Goal: Information Seeking & Learning: Learn about a topic

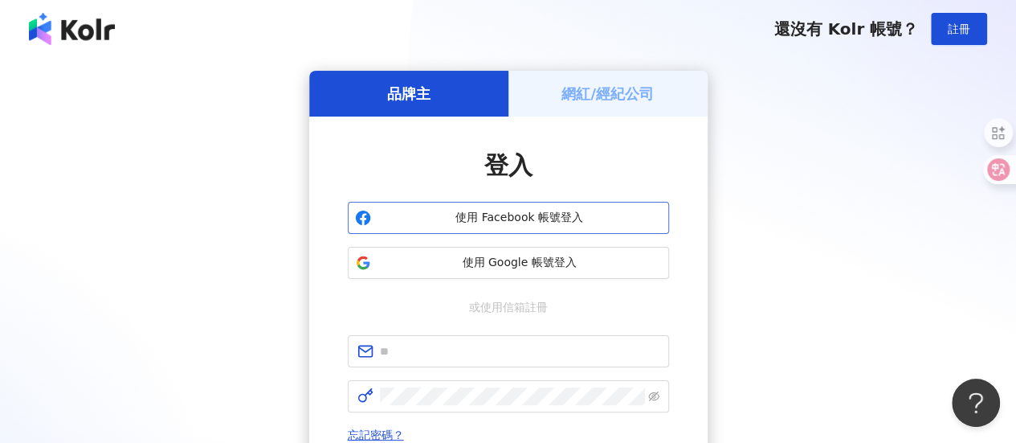
click at [500, 210] on span "使用 Facebook 帳號登入" at bounding box center [520, 218] width 284 height 16
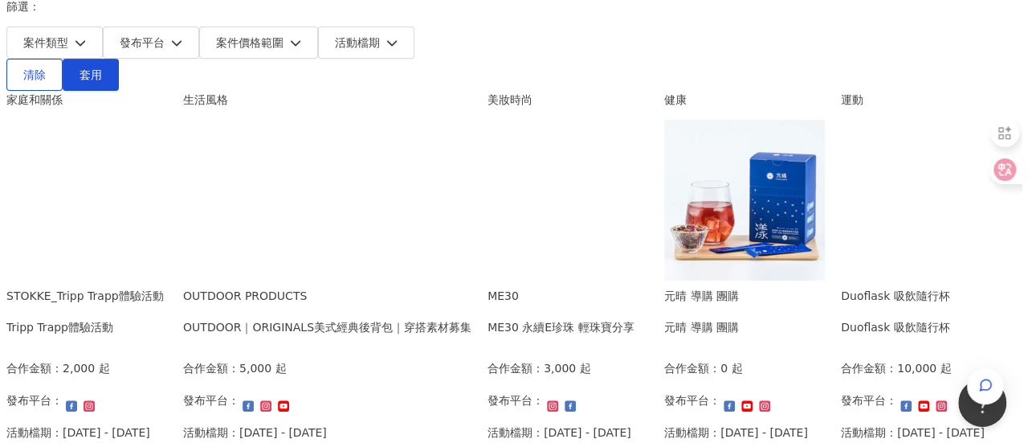
scroll to position [243, 0]
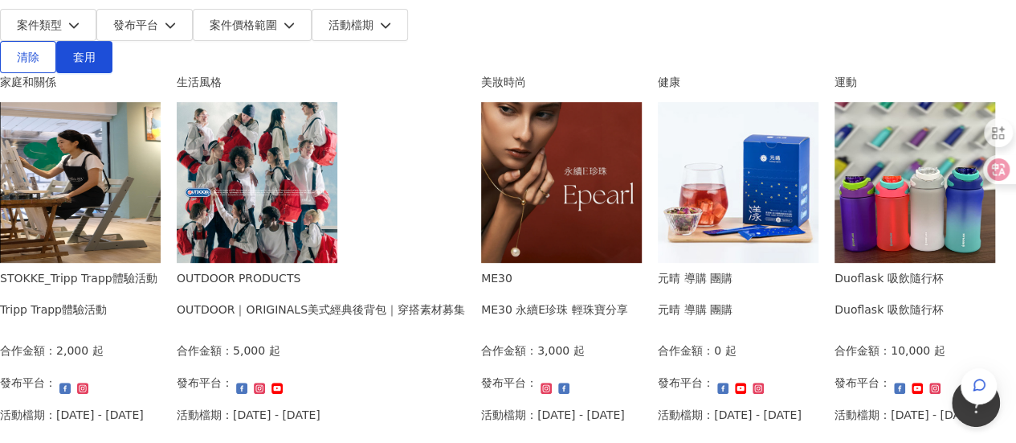
click at [161, 177] on img at bounding box center [80, 182] width 161 height 161
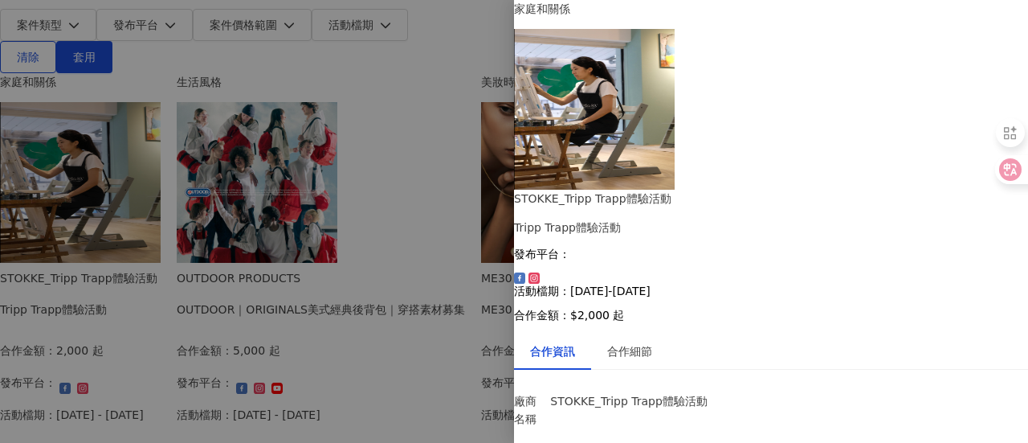
scroll to position [217, 0]
click at [373, 298] on div at bounding box center [514, 221] width 1028 height 443
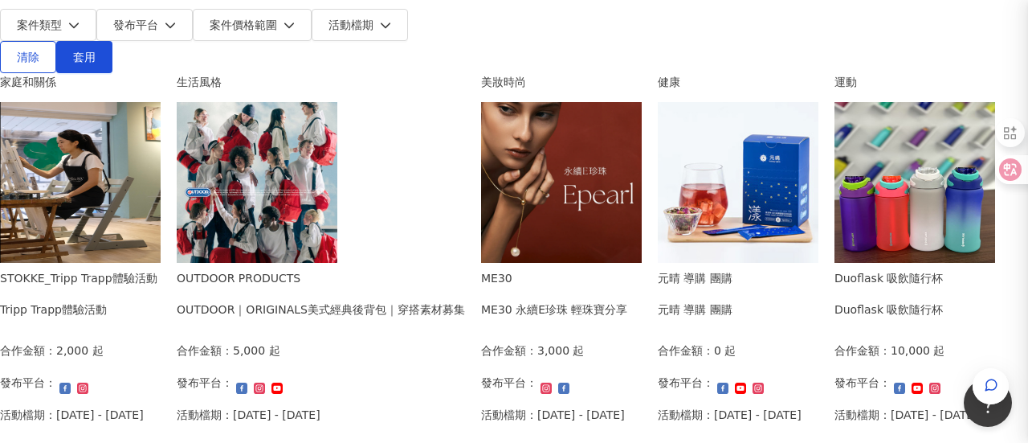
scroll to position [0, 0]
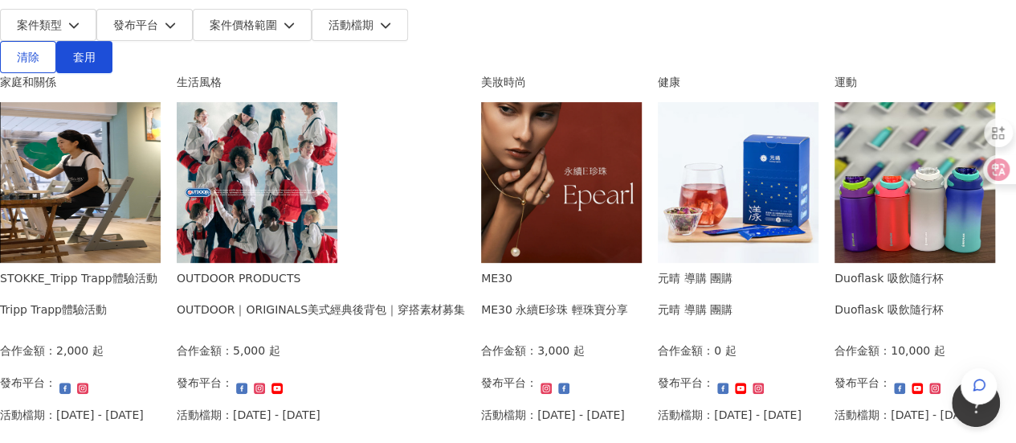
click at [447, 269] on div "OUTDOOR PRODUCTS OUTDOOR｜ORIGINALS美式經典後背包｜穿搭素材募集" at bounding box center [321, 299] width 288 height 60
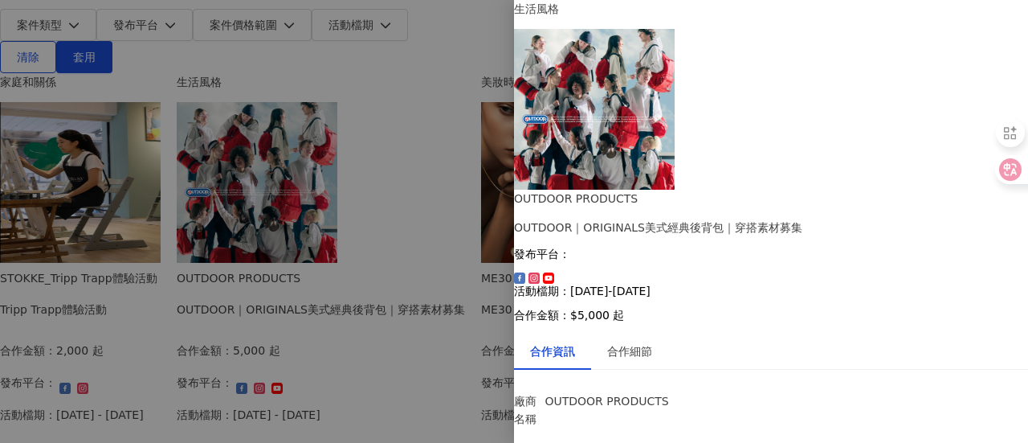
scroll to position [129, 0]
click at [655, 333] on div "合作細節" at bounding box center [629, 351] width 77 height 37
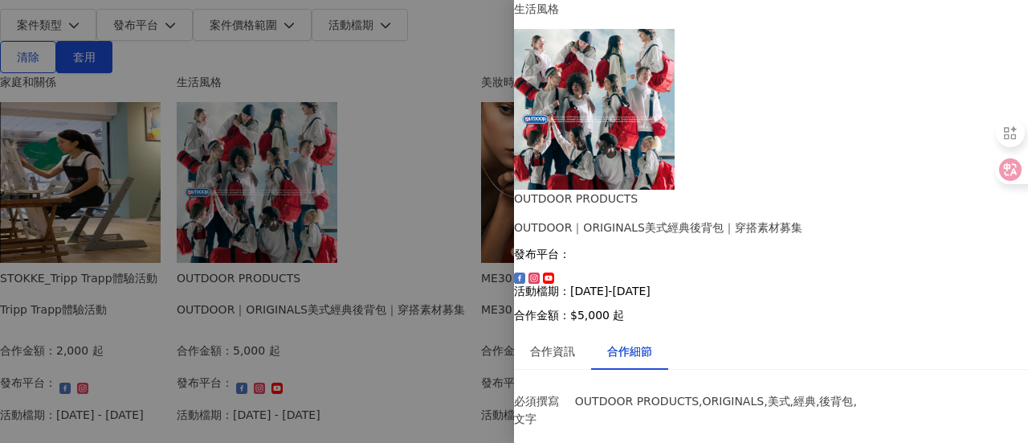
scroll to position [750, 0]
click at [353, 225] on div at bounding box center [514, 221] width 1028 height 443
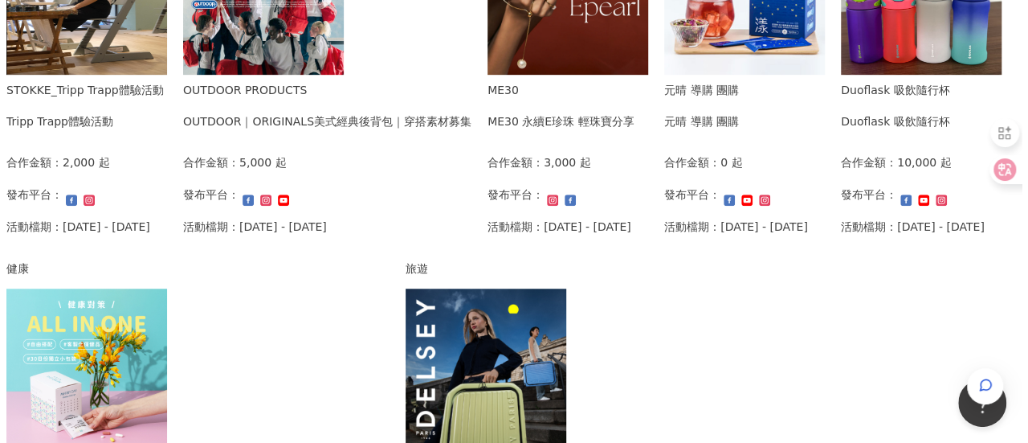
scroll to position [553, 0]
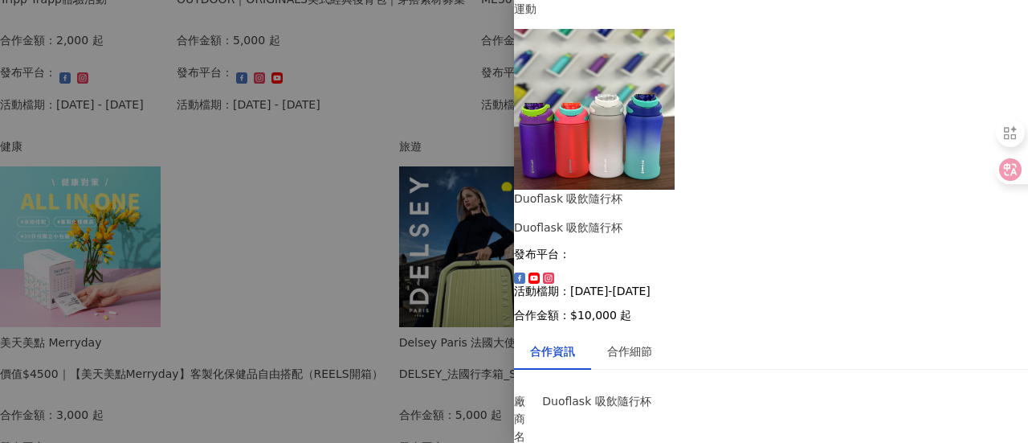
scroll to position [106, 0]
click at [659, 333] on div "合作細節" at bounding box center [629, 351] width 77 height 37
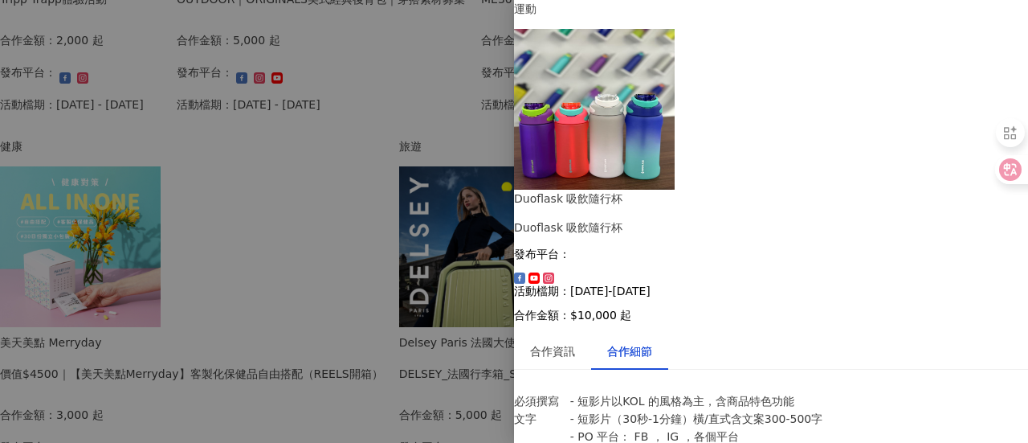
scroll to position [403, 0]
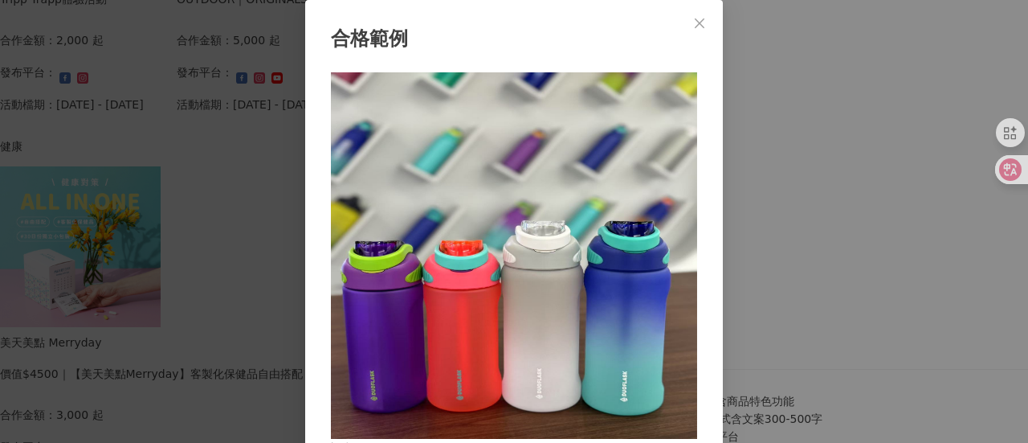
scroll to position [56, 0]
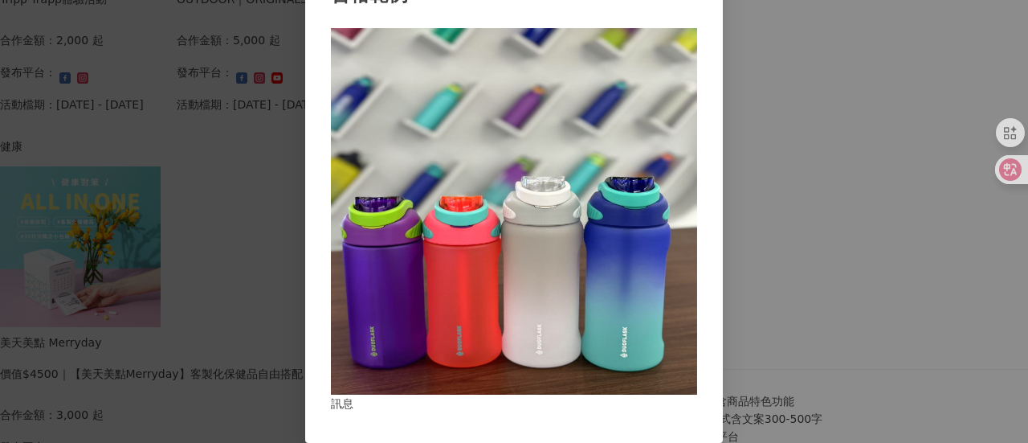
click at [797, 142] on div "合格範例 訊息" at bounding box center [514, 221] width 1028 height 443
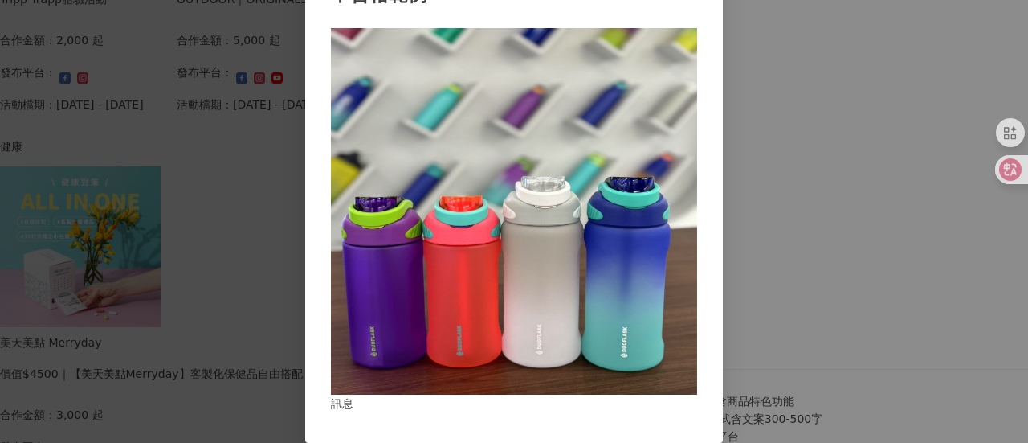
click at [756, 246] on div "不合格範例 訊息" at bounding box center [514, 221] width 1028 height 443
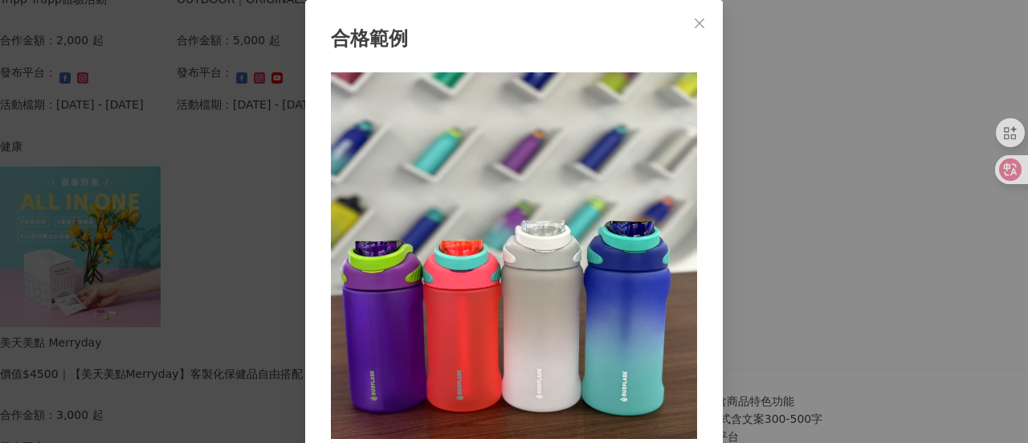
click at [763, 231] on div "合格範例 訊息" at bounding box center [514, 221] width 1028 height 443
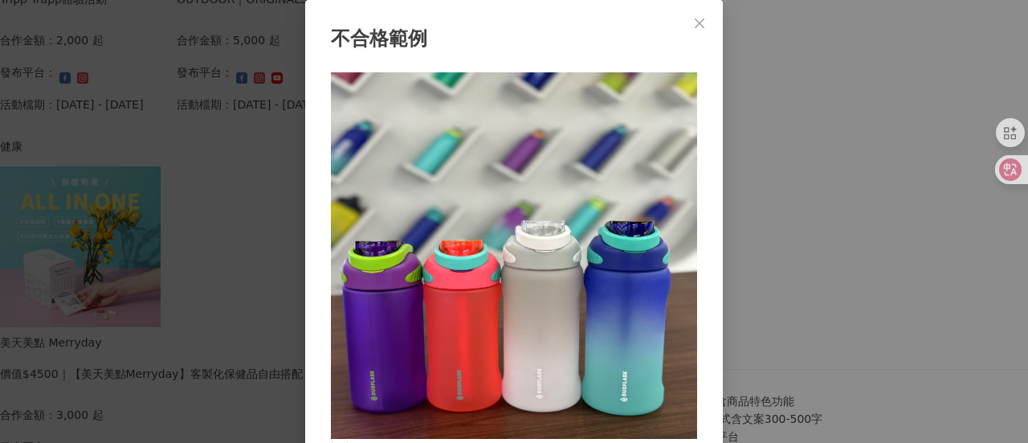
click at [774, 225] on div "不合格範例 訊息" at bounding box center [514, 221] width 1028 height 443
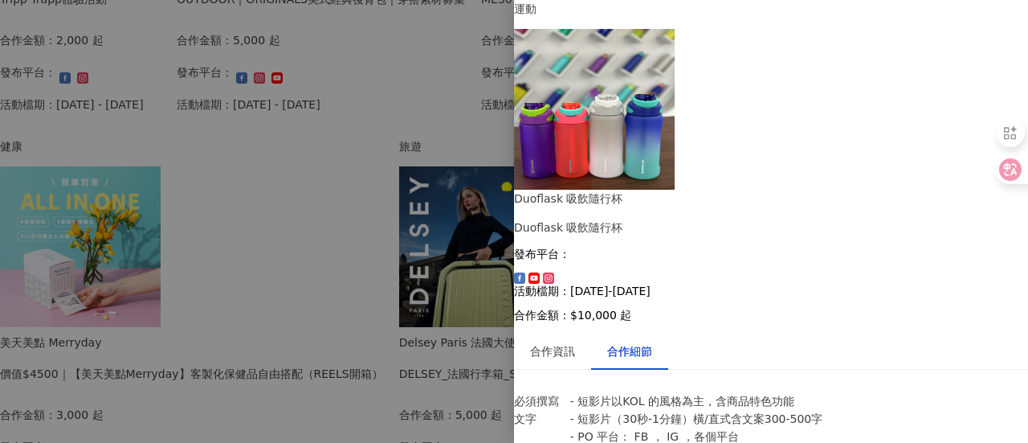
scroll to position [834, 0]
click at [341, 301] on div at bounding box center [514, 221] width 1028 height 443
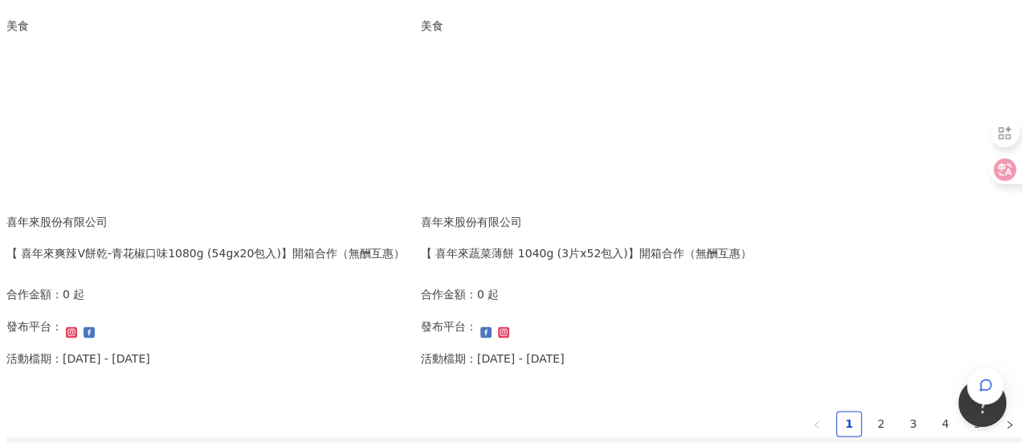
scroll to position [1049, 0]
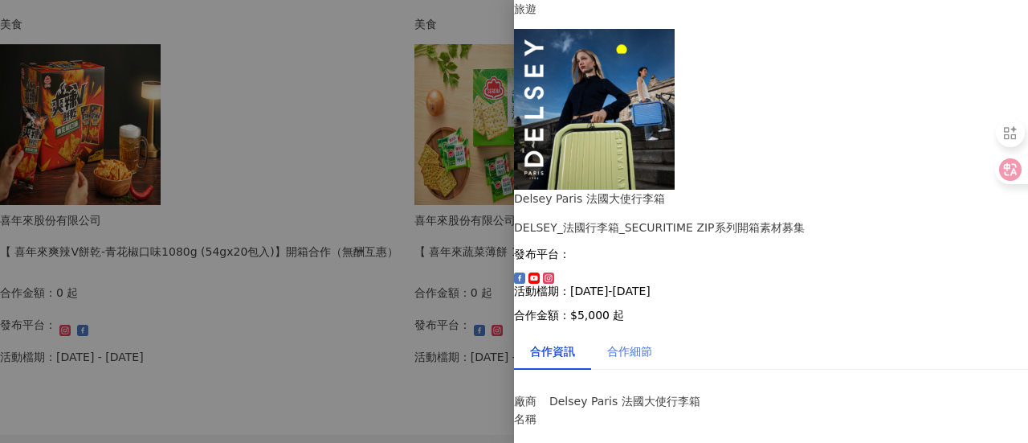
scroll to position [151, 0]
click at [668, 333] on div "合作細節" at bounding box center [629, 351] width 77 height 37
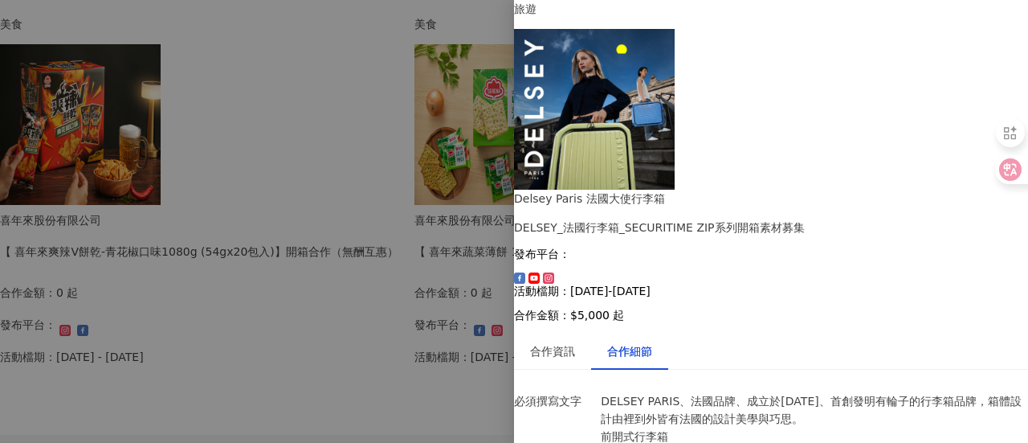
scroll to position [582, 0]
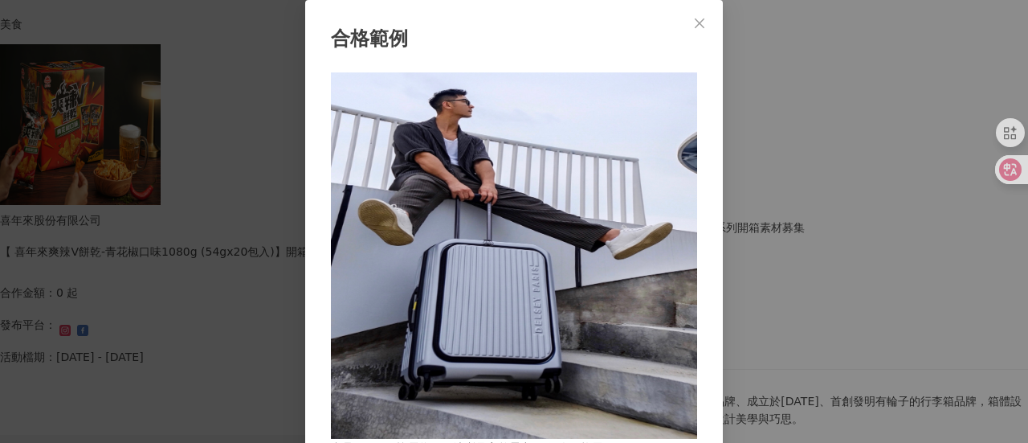
scroll to position [56, 0]
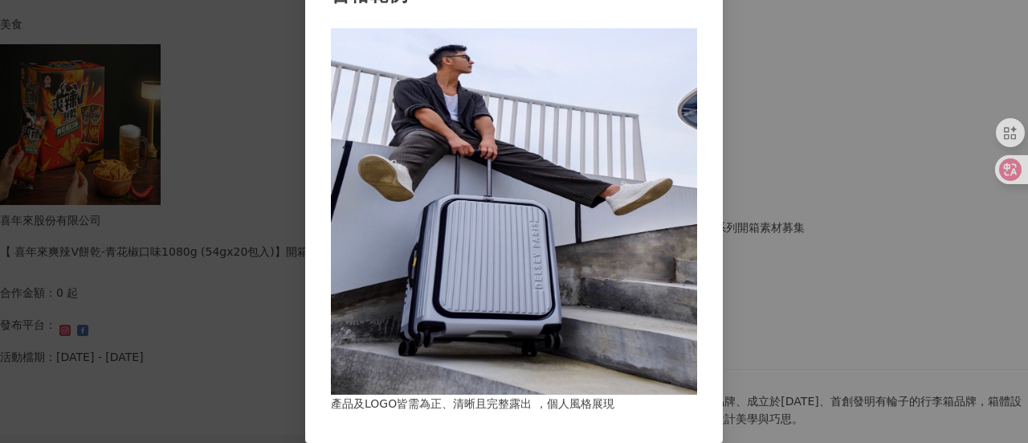
click at [757, 176] on div "合格範例 產品及LOGO皆需為正、清晰且完整露出 ，個人風格展現" at bounding box center [514, 221] width 1028 height 443
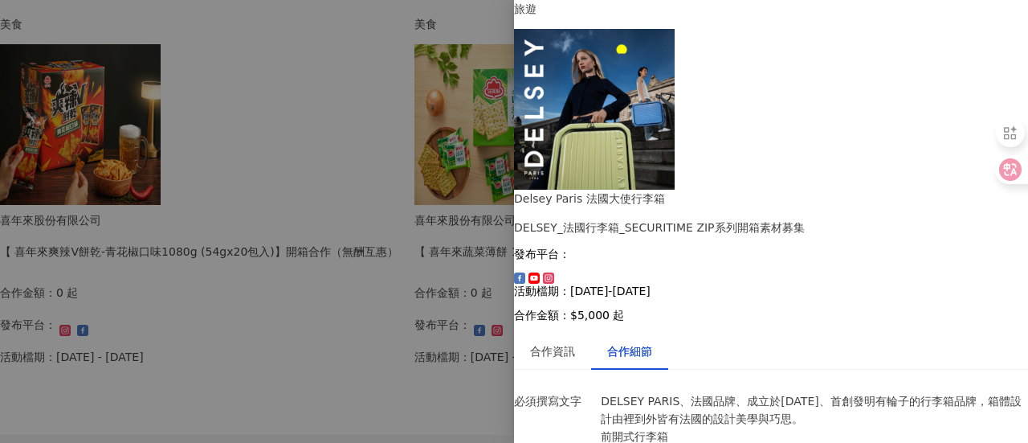
scroll to position [1145, 0]
click at [378, 235] on div at bounding box center [514, 221] width 1028 height 443
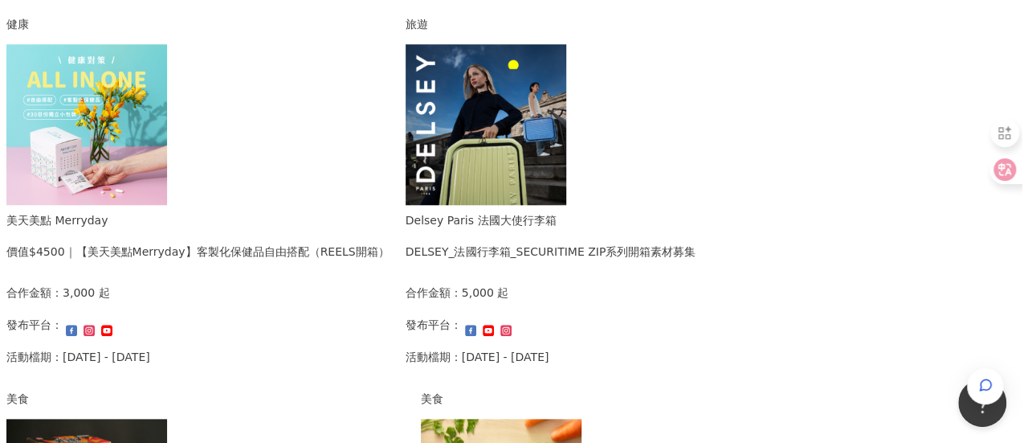
scroll to position [623, 0]
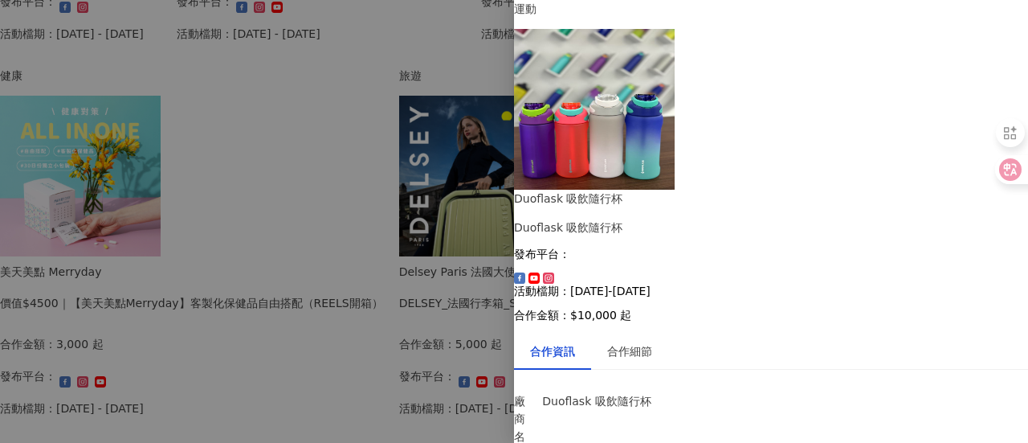
scroll to position [106, 0]
click at [668, 333] on div "合作細節" at bounding box center [629, 351] width 77 height 37
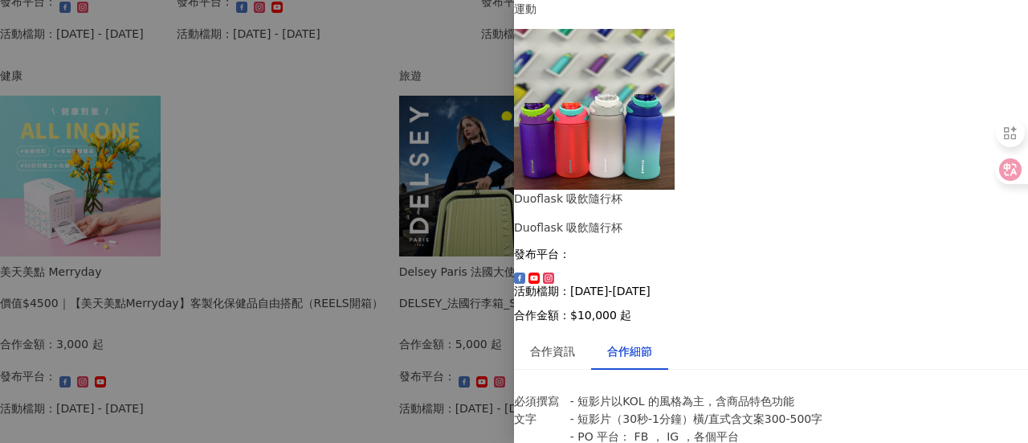
scroll to position [572, 0]
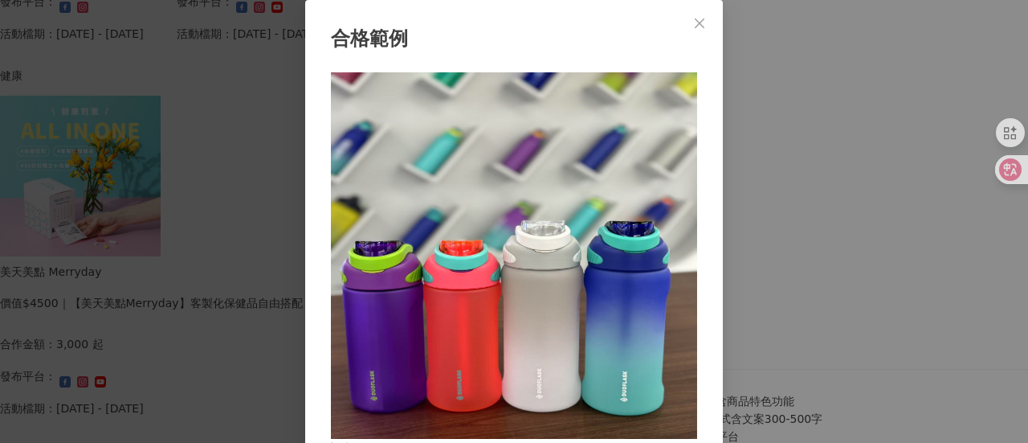
scroll to position [56, 0]
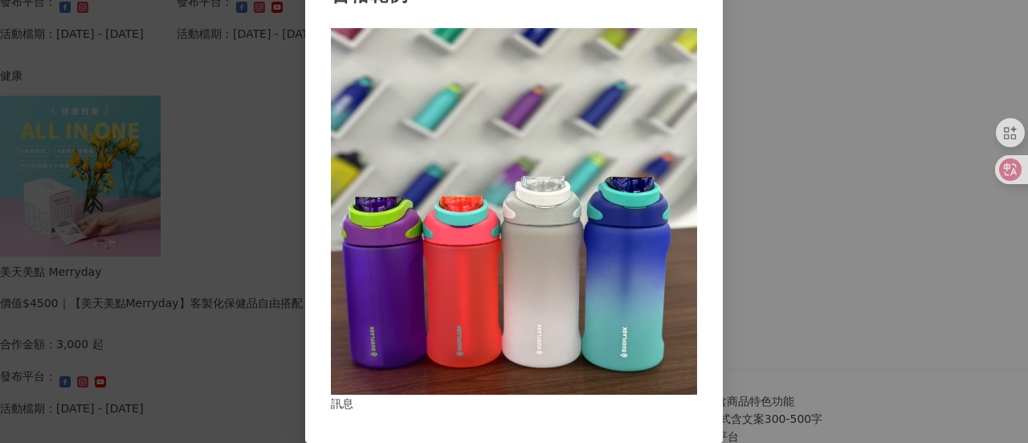
click at [766, 216] on div "合格範例 訊息" at bounding box center [514, 221] width 1028 height 443
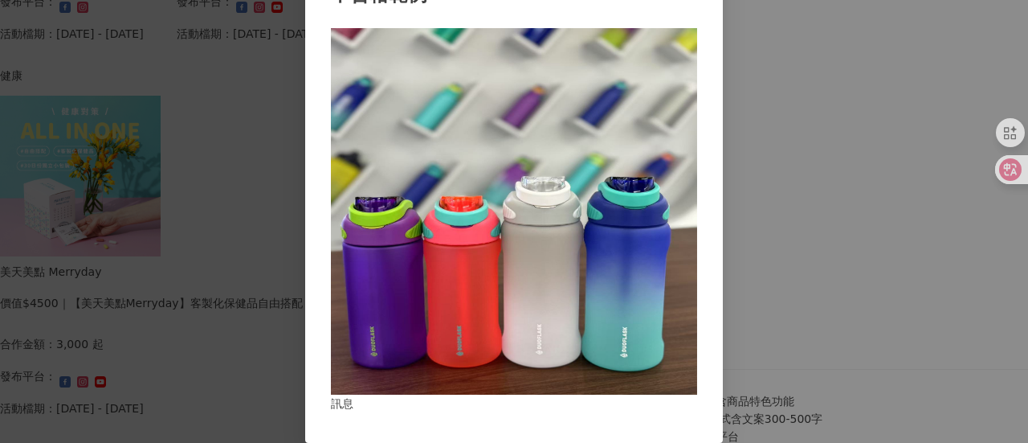
click at [754, 271] on div "不合格範例 訊息" at bounding box center [514, 221] width 1028 height 443
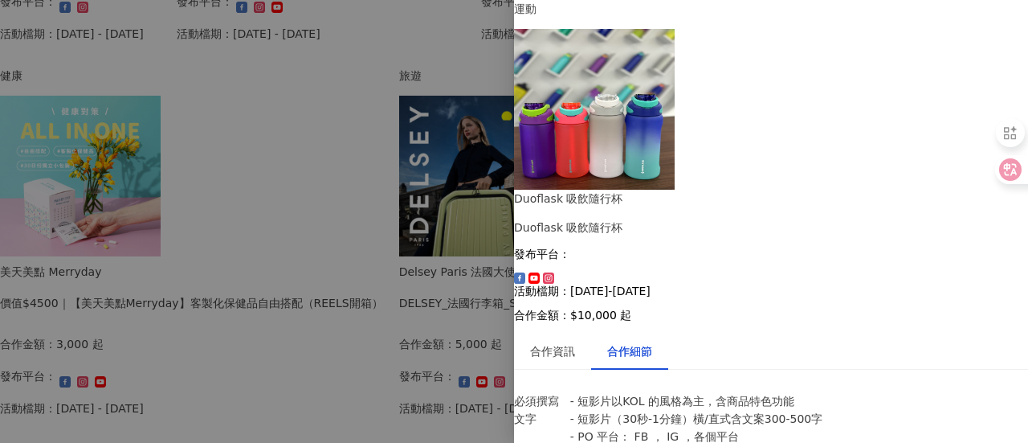
click at [304, 282] on div at bounding box center [514, 221] width 1028 height 443
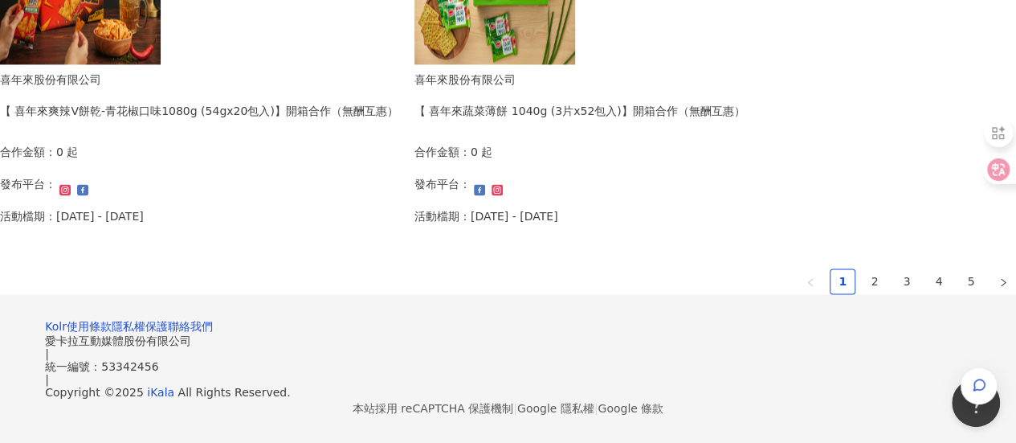
scroll to position [1282, 0]
click at [863, 269] on link "2" at bounding box center [875, 281] width 24 height 24
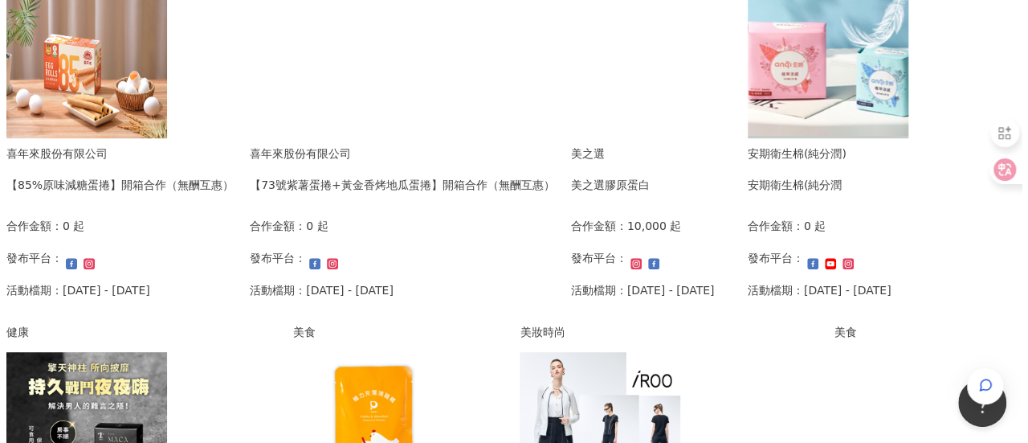
scroll to position [419, 0]
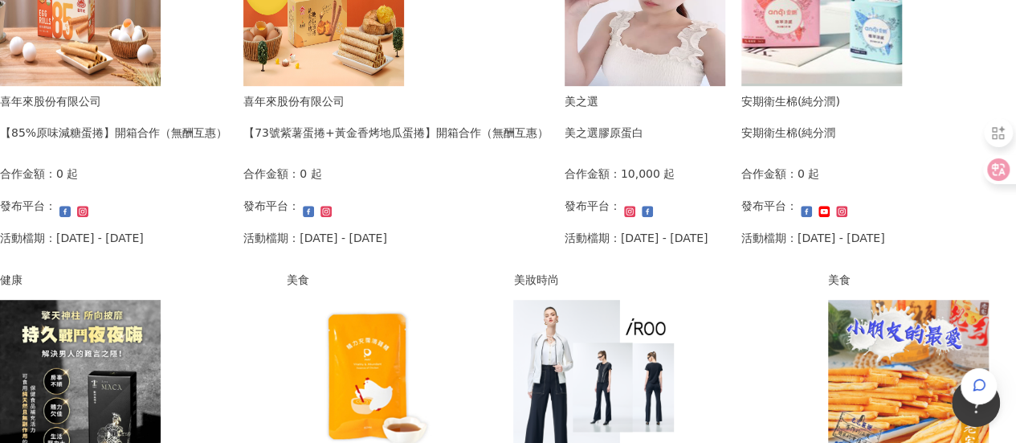
click at [708, 194] on div "美之選 美之選膠原蛋白 合作金額： 10,000 起 發布平台： 活動檔期：[DATE] - [DATE]" at bounding box center [637, 174] width 144 height 165
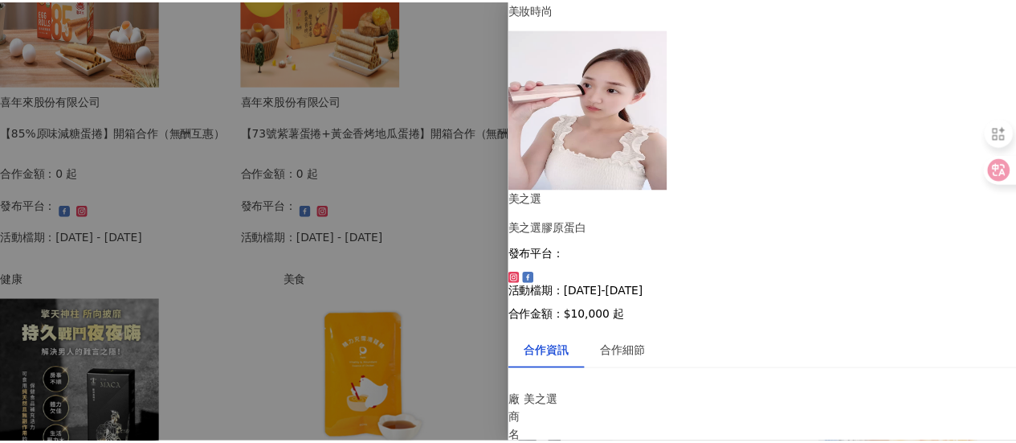
scroll to position [75, 0]
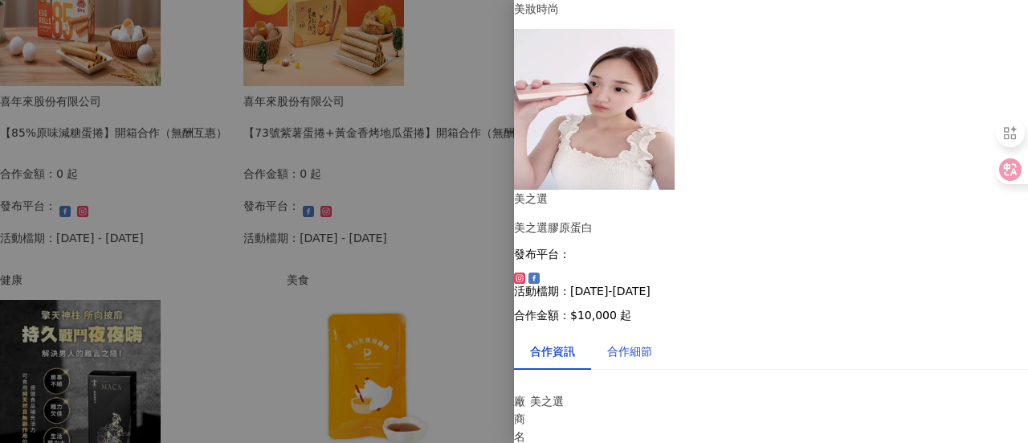
click at [630, 342] on div "合作細節" at bounding box center [629, 351] width 45 height 18
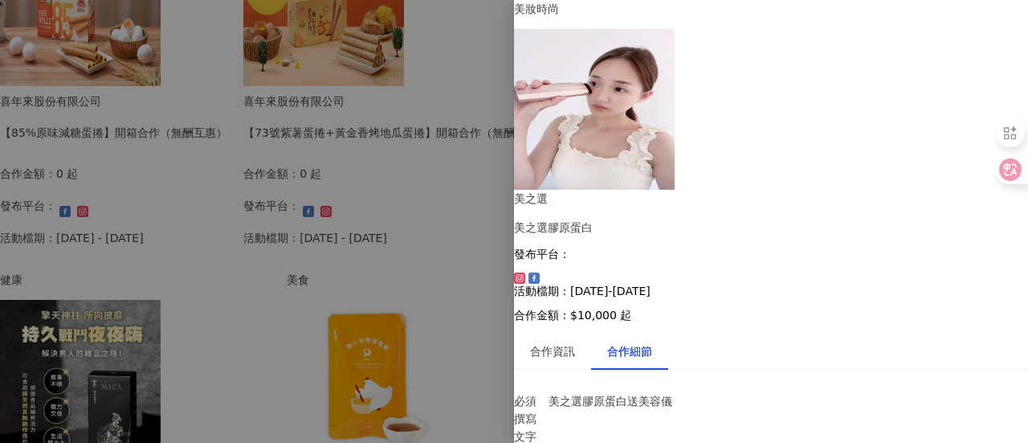
click at [442, 253] on div at bounding box center [514, 221] width 1028 height 443
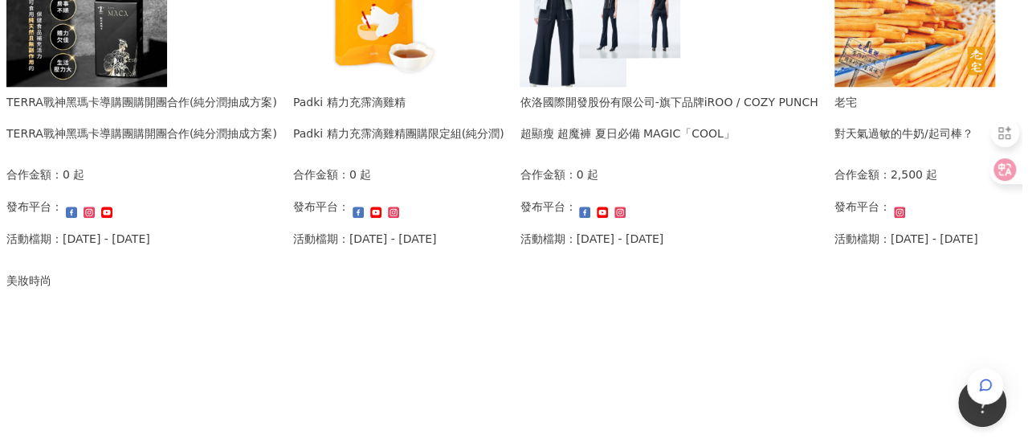
scroll to position [794, 0]
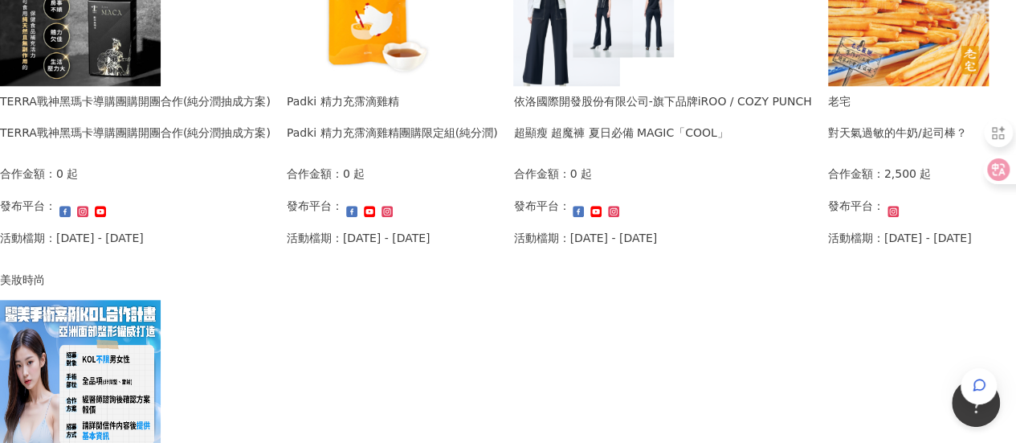
click at [513, 86] on img at bounding box center [593, 5] width 161 height 161
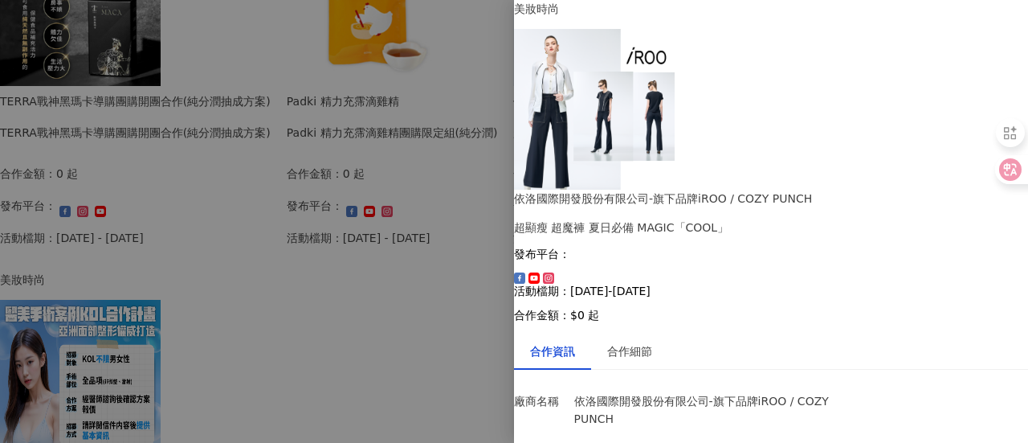
scroll to position [0, 0]
click at [639, 342] on div "合作細節" at bounding box center [629, 351] width 45 height 18
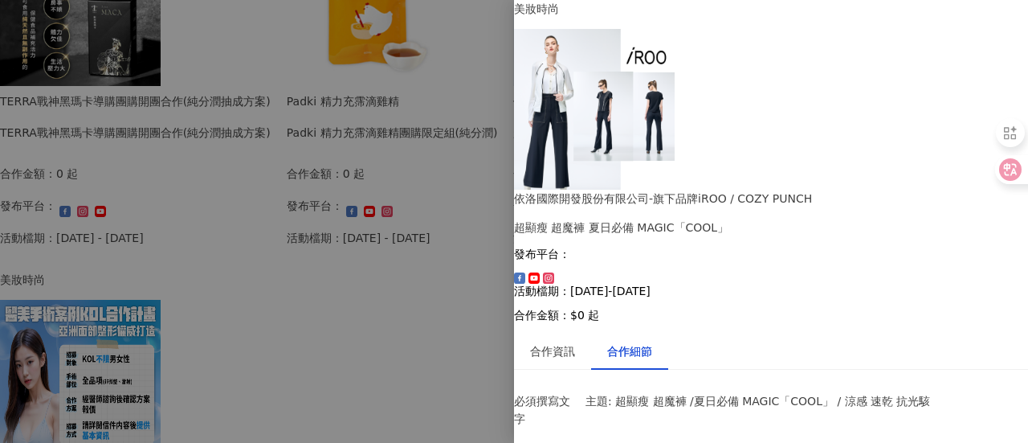
scroll to position [646, 0]
click at [345, 227] on div at bounding box center [514, 221] width 1028 height 443
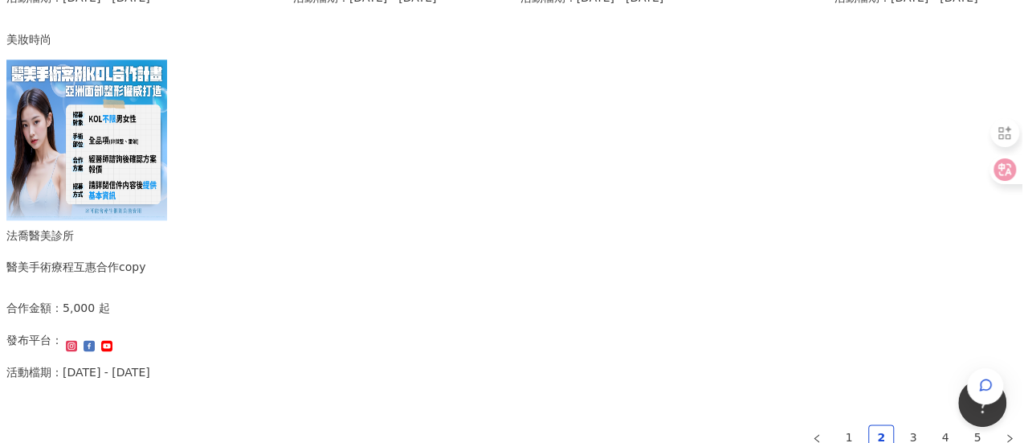
scroll to position [1035, 0]
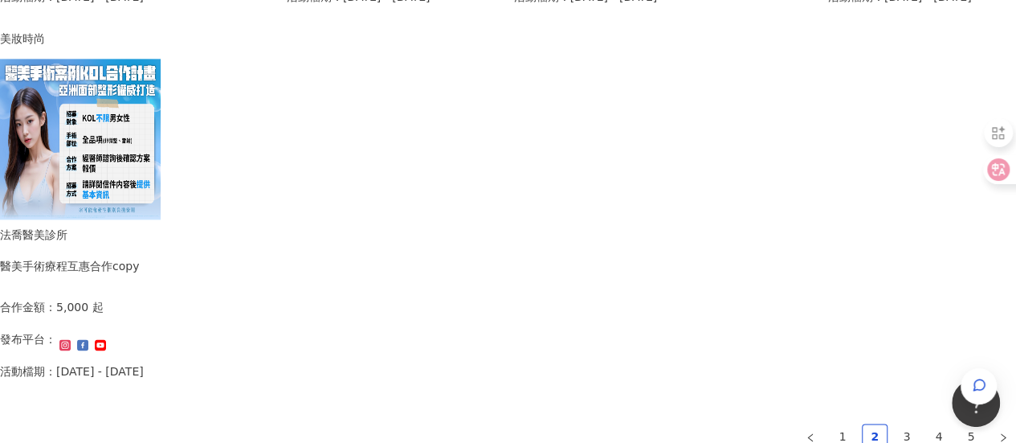
click at [144, 301] on div "法喬醫美診所 醫美手術療程互惠合作copy 合作金額： 5,000 起 發布平台： 活動檔期：[DATE] - [DATE]" at bounding box center [72, 308] width 144 height 165
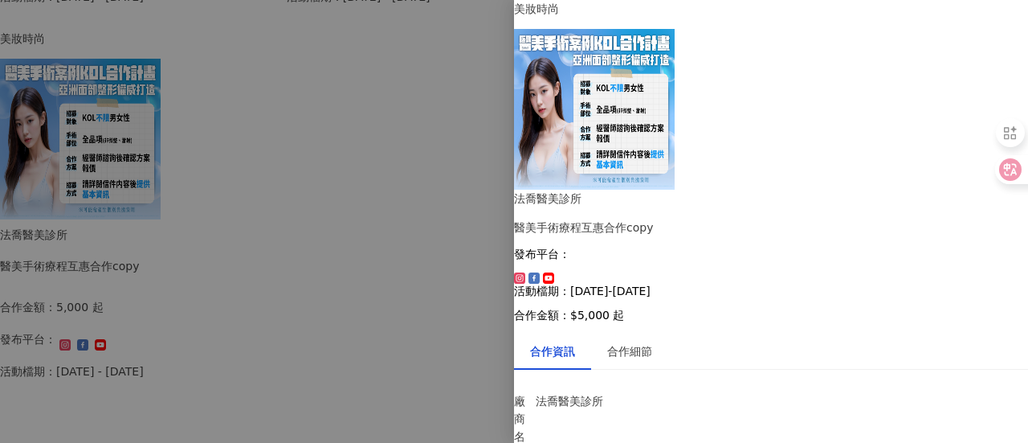
scroll to position [296, 0]
click at [457, 245] on div at bounding box center [514, 221] width 1028 height 443
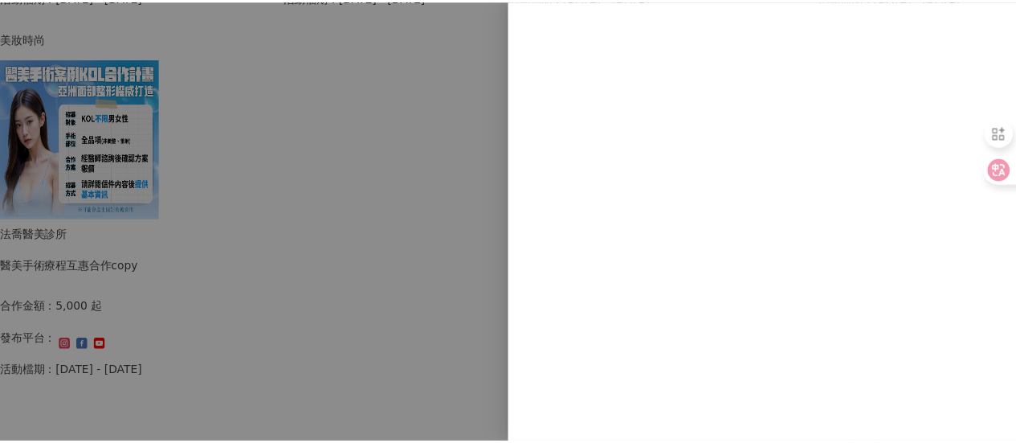
scroll to position [0, 0]
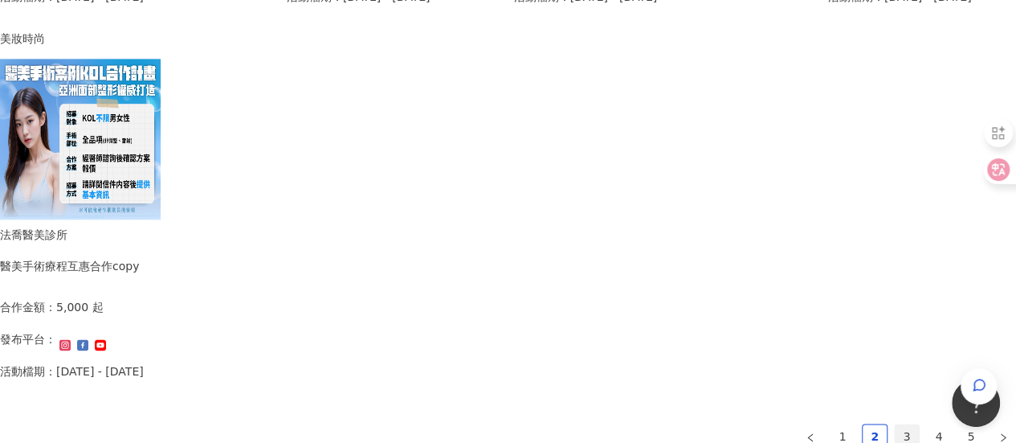
click at [895, 424] on link "3" at bounding box center [907, 436] width 24 height 24
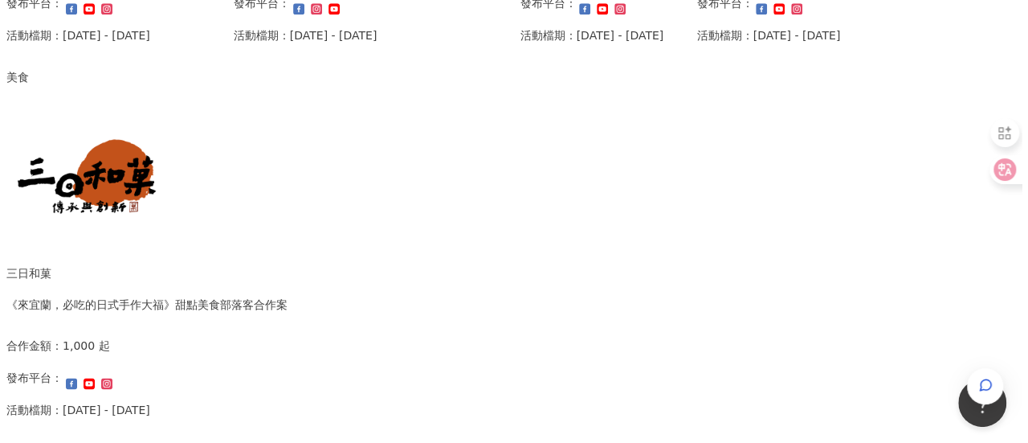
scroll to position [1020, 0]
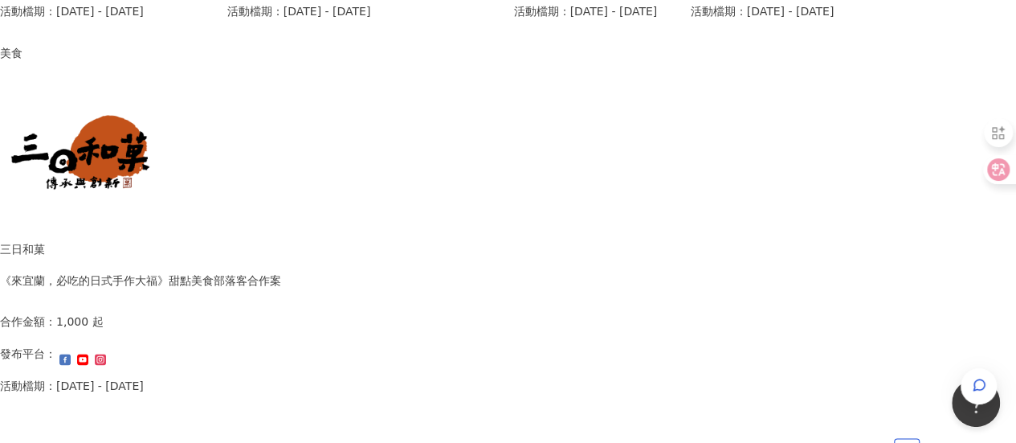
click at [281, 240] on div "三日和菓 《來宜蘭，必吃的日式手作大福》甜點美食部落客合作案 合作金額： 1,000 起 發布平台： 活動檔期：[DATE] - [DATE]" at bounding box center [140, 322] width 281 height 165
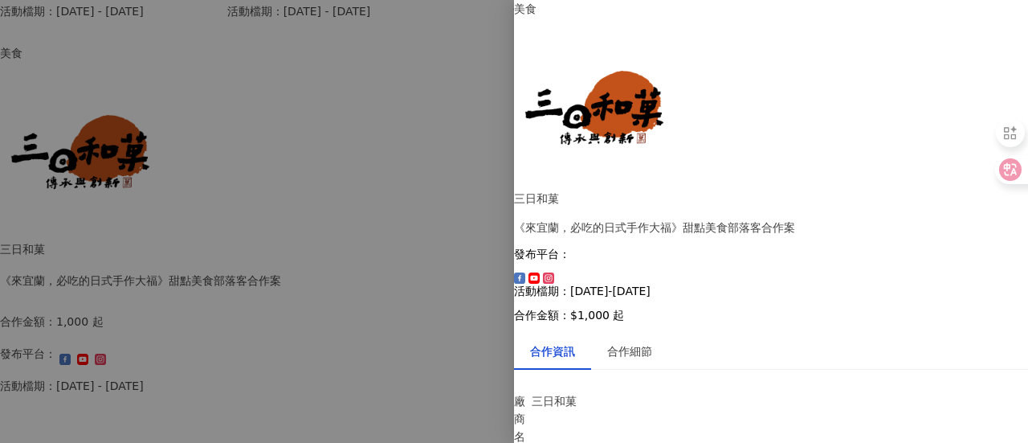
scroll to position [185, 0]
click at [416, 312] on div at bounding box center [514, 221] width 1028 height 443
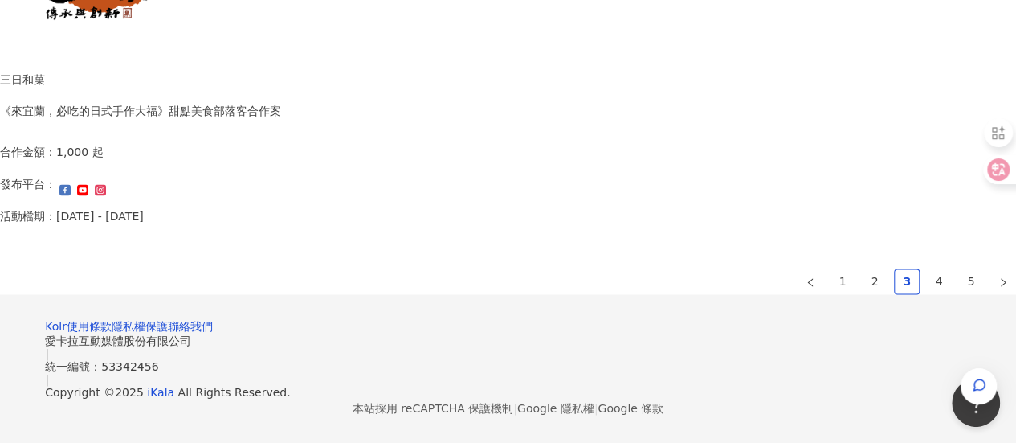
scroll to position [1279, 0]
click at [927, 269] on link "4" at bounding box center [939, 281] width 24 height 24
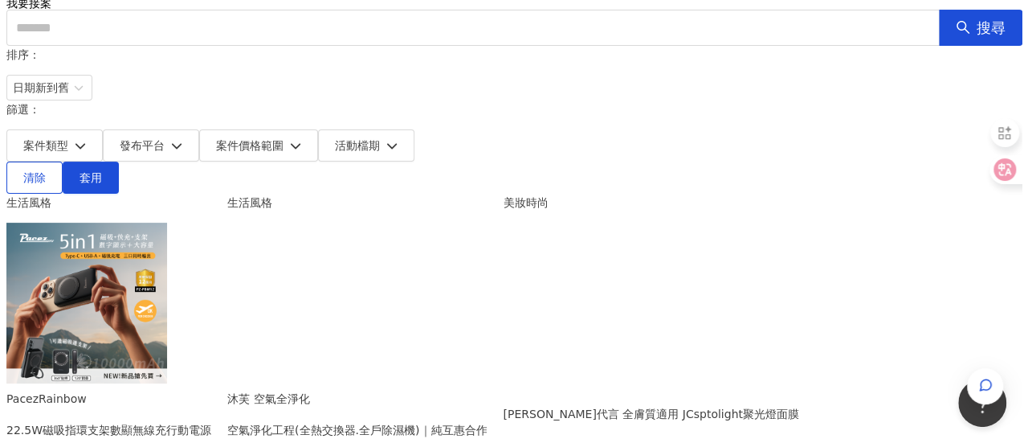
scroll to position [149, 0]
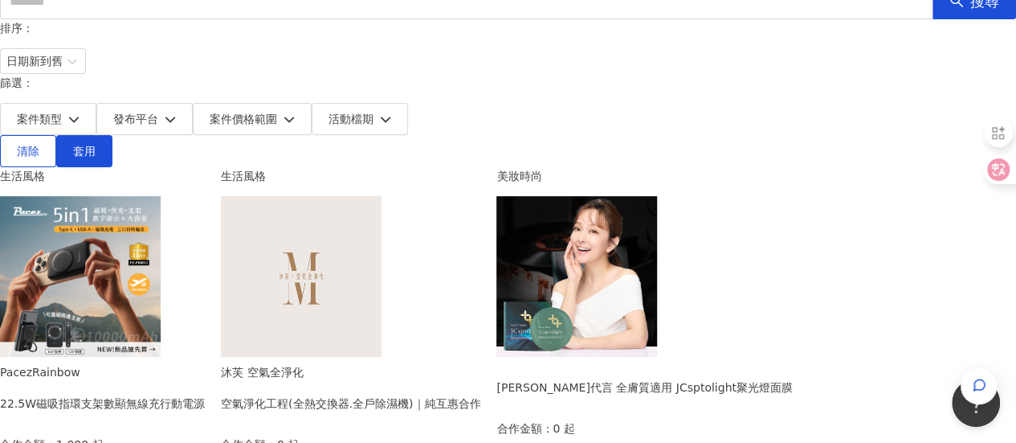
click at [382, 196] on img at bounding box center [301, 276] width 161 height 161
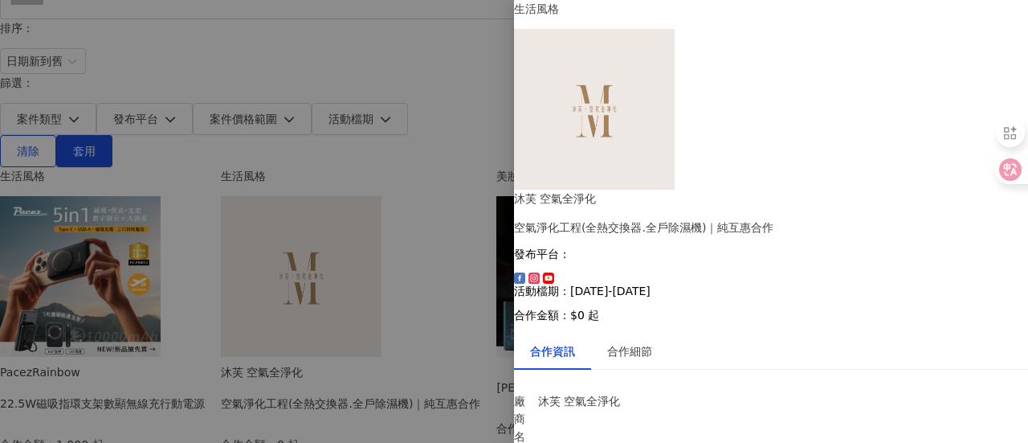
click at [243, 169] on div at bounding box center [514, 221] width 1028 height 443
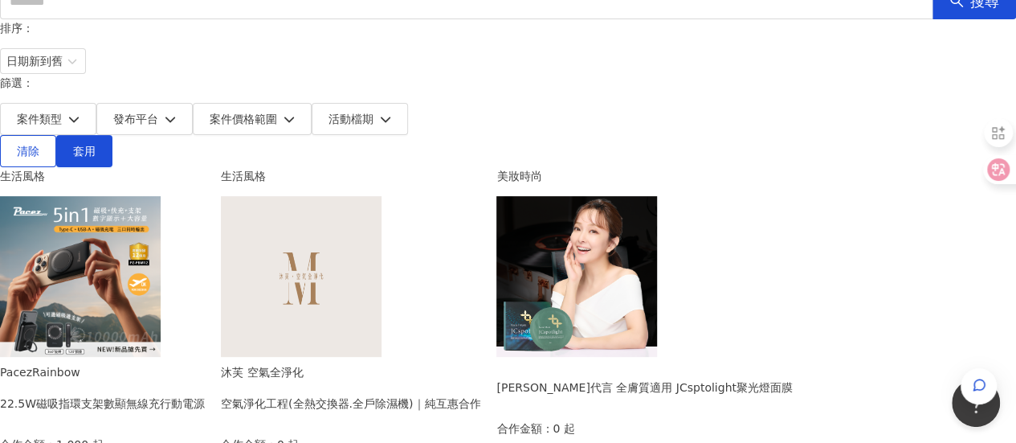
click at [161, 196] on img at bounding box center [80, 276] width 161 height 161
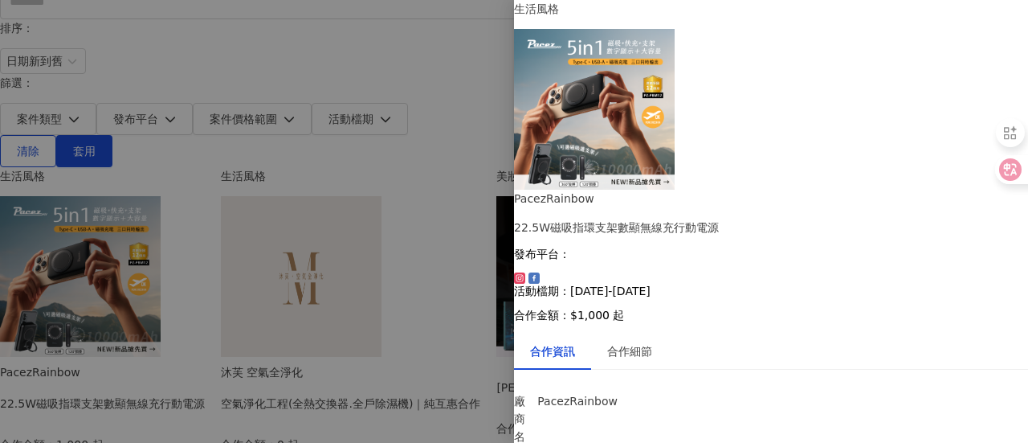
scroll to position [185, 0]
click at [370, 158] on div at bounding box center [514, 221] width 1028 height 443
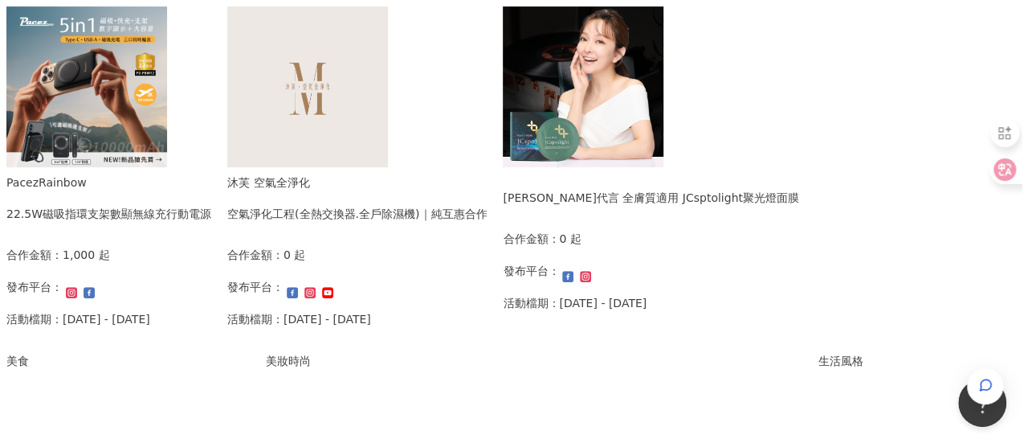
scroll to position [339, 0]
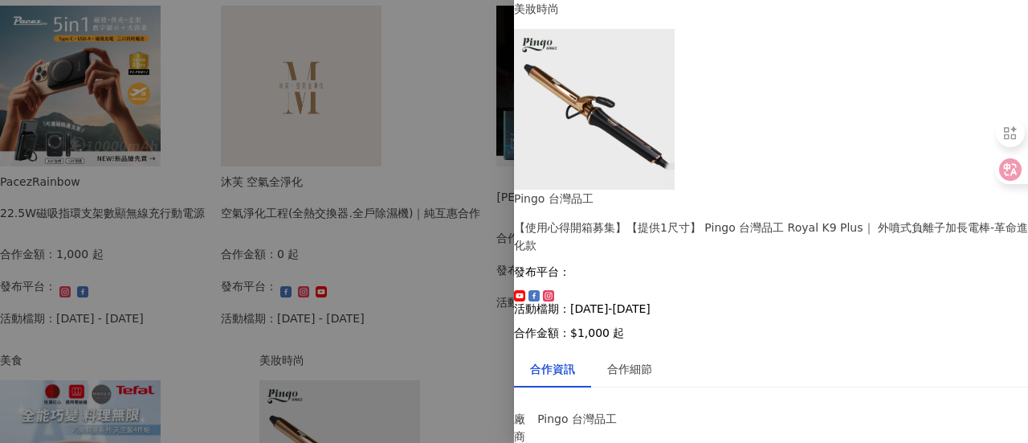
scroll to position [201, 0]
click at [639, 360] on div "合作細節" at bounding box center [629, 369] width 45 height 18
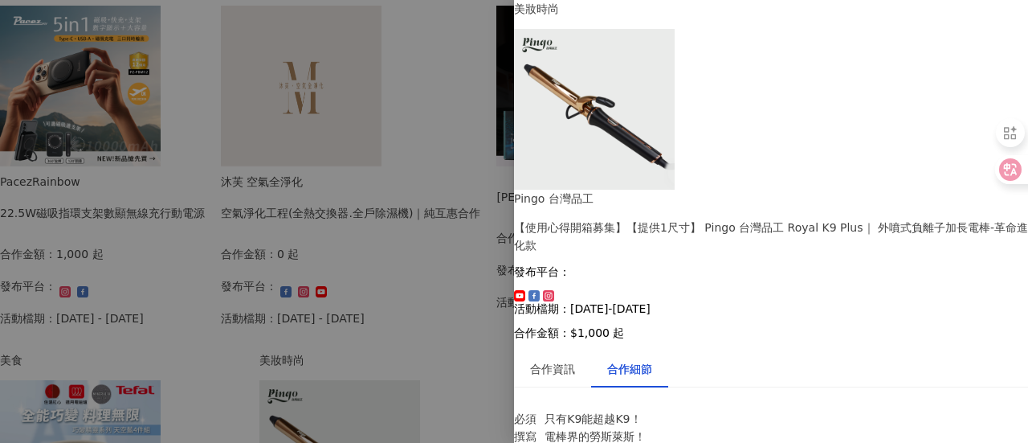
click at [459, 191] on div at bounding box center [514, 221] width 1028 height 443
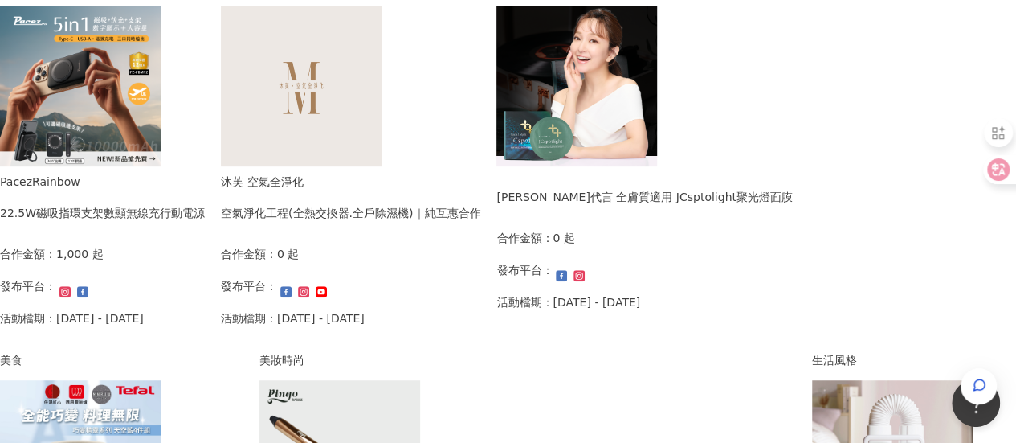
click at [459, 204] on div "空氣淨化工程(全熱交換器.全戶除濕機)｜純互惠合作" at bounding box center [350, 213] width 259 height 18
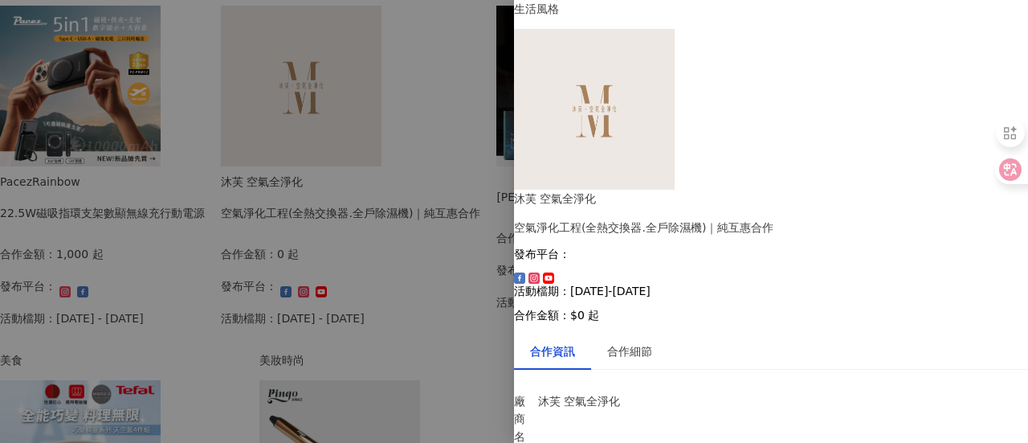
scroll to position [280, 0]
click at [485, 322] on div at bounding box center [514, 221] width 1028 height 443
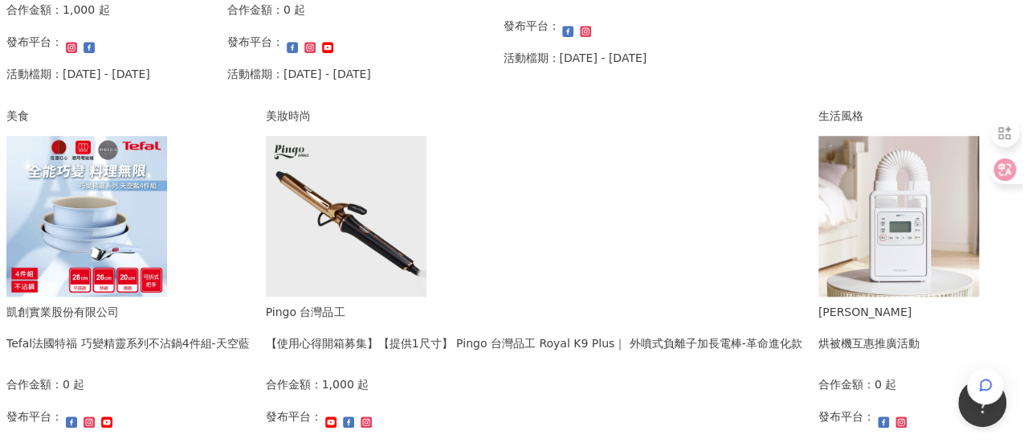
scroll to position [626, 0]
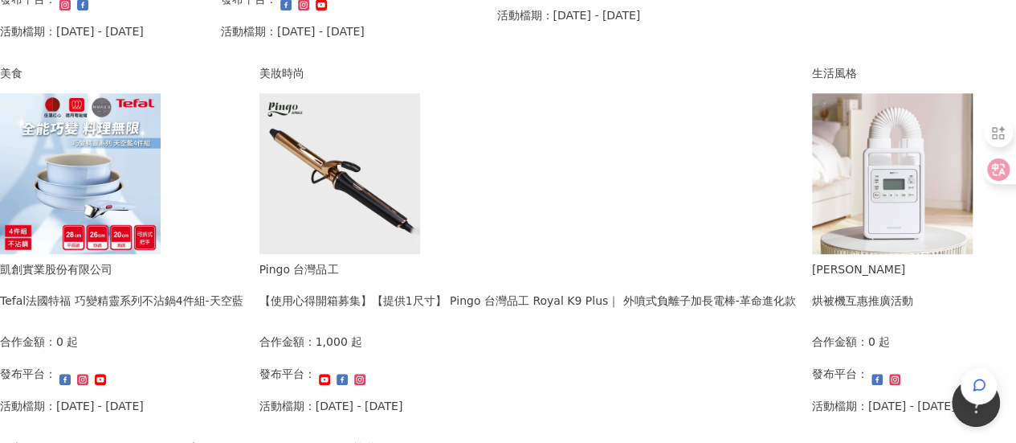
click at [232, 261] on div "凱創實業股份有限公司" at bounding box center [121, 269] width 243 height 18
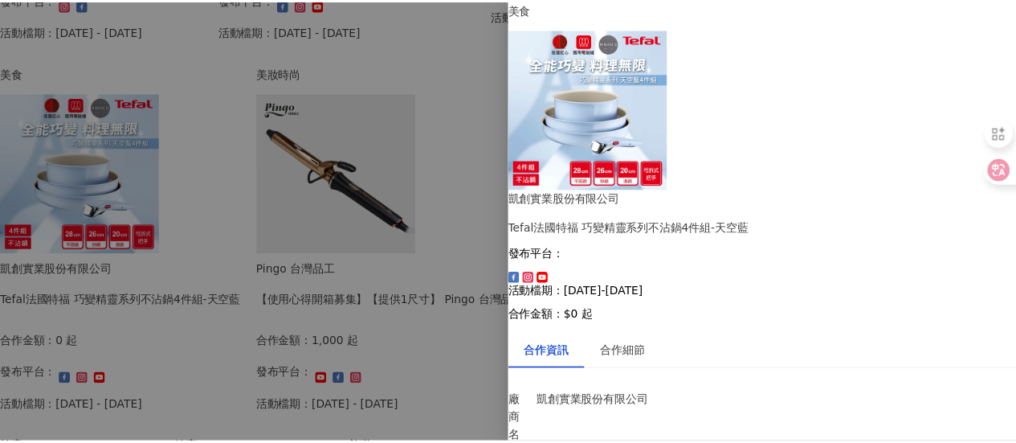
scroll to position [185, 0]
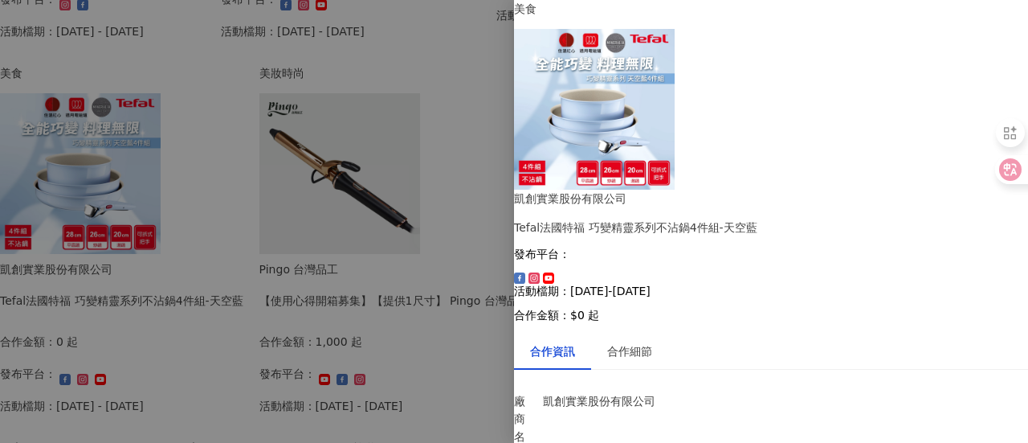
click at [395, 304] on div at bounding box center [514, 221] width 1028 height 443
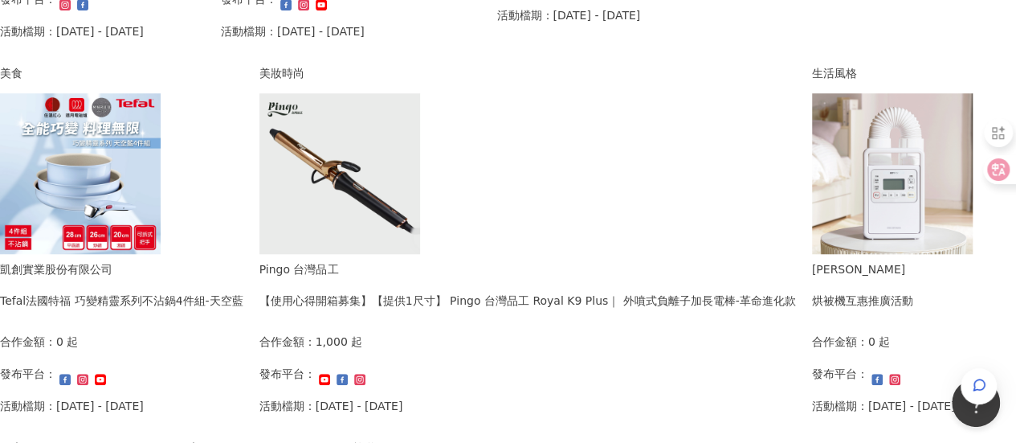
click at [395, 304] on div "【使用心得開箱募集】【提供1尺寸】 Pingo 台灣品工 Royal K9 Plus｜ 外噴式負離子加長電棒-革命進化款" at bounding box center [527, 301] width 537 height 18
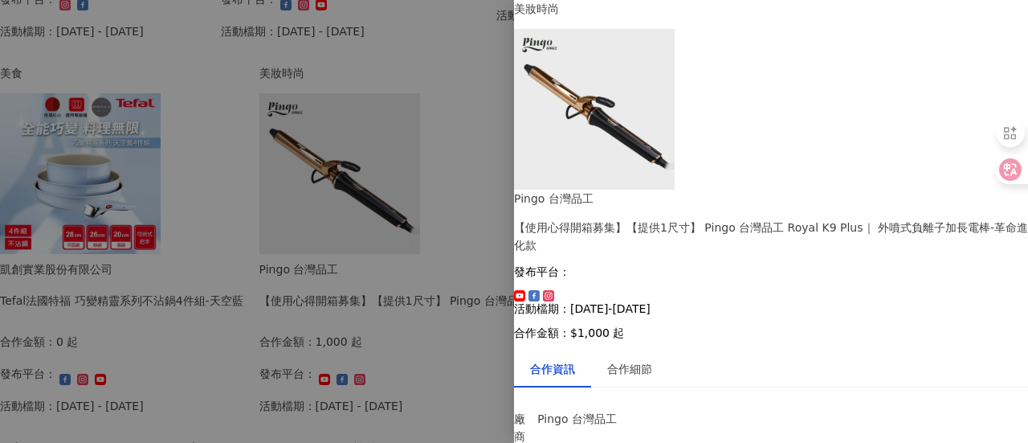
click at [395, 304] on div at bounding box center [514, 221] width 1028 height 443
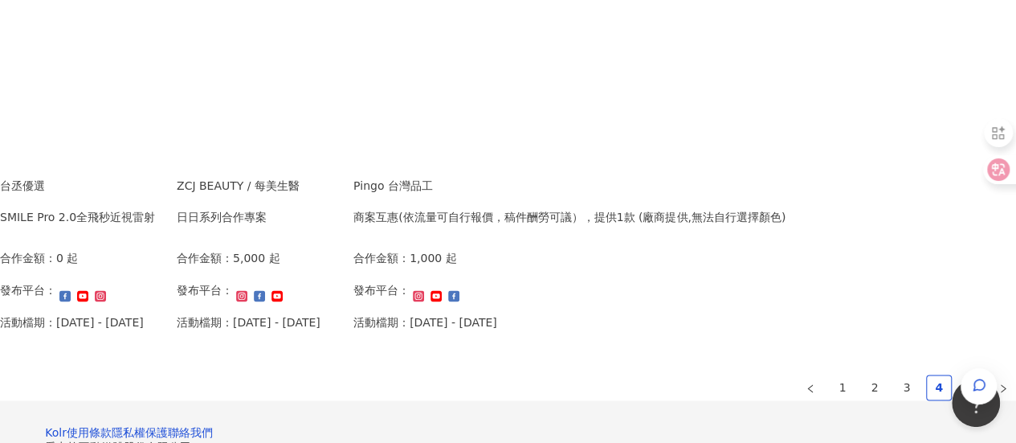
scroll to position [1084, 0]
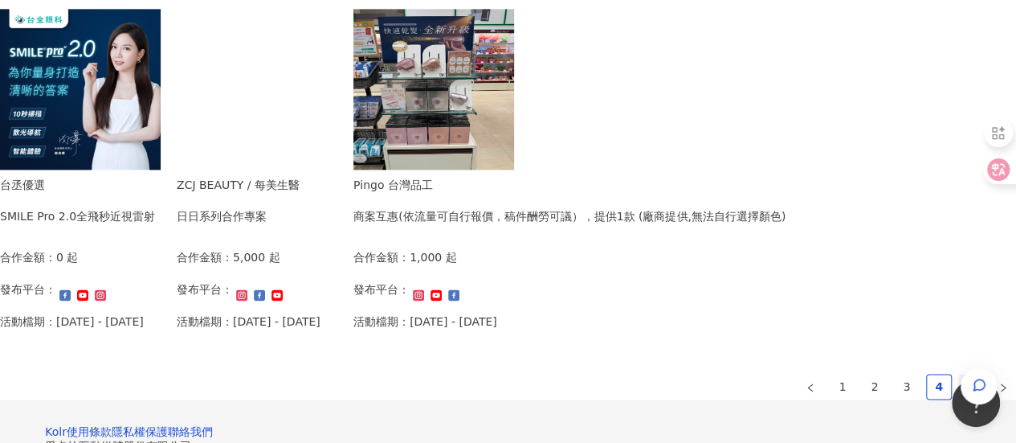
click at [959, 389] on link "5" at bounding box center [971, 386] width 24 height 24
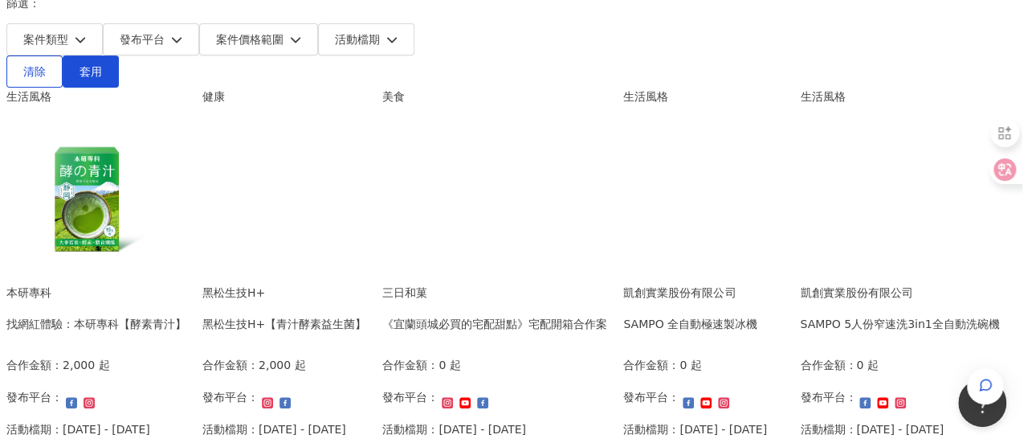
scroll to position [225, 0]
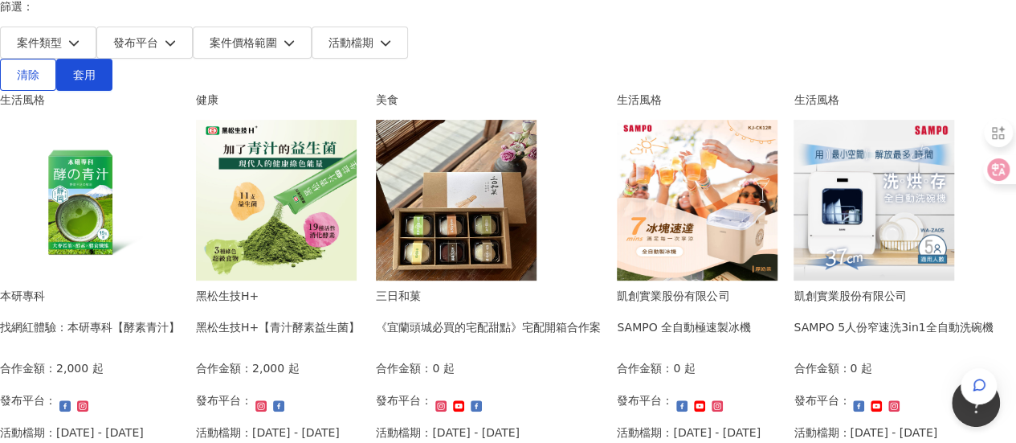
click at [520, 359] on div "合作金額： 0 起" at bounding box center [448, 373] width 144 height 29
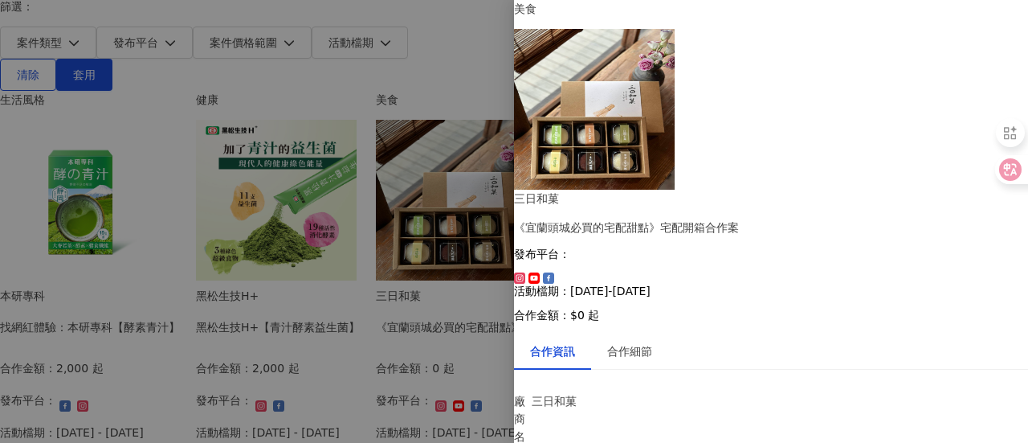
scroll to position [185, 0]
click at [652, 342] on div "合作細節" at bounding box center [629, 351] width 45 height 18
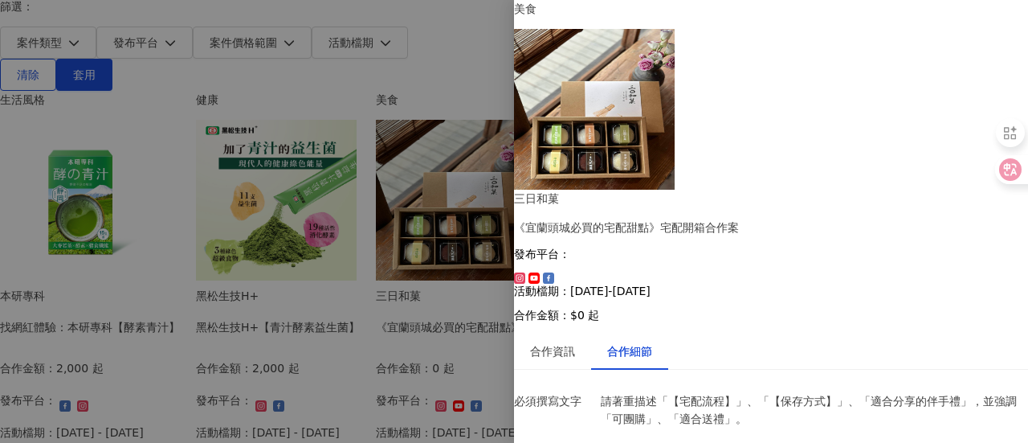
scroll to position [665, 0]
drag, startPoint x: 694, startPoint y: 231, endPoint x: 606, endPoint y: 211, distance: 89.7
copy p "[URL][DOMAIN_NAME]"
click at [408, 293] on div at bounding box center [514, 221] width 1028 height 443
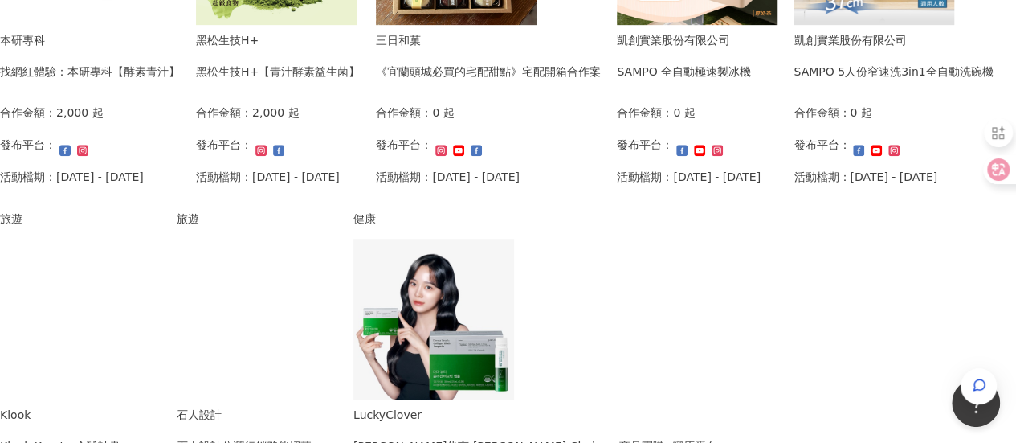
scroll to position [477, 0]
